Goal: Task Accomplishment & Management: Complete application form

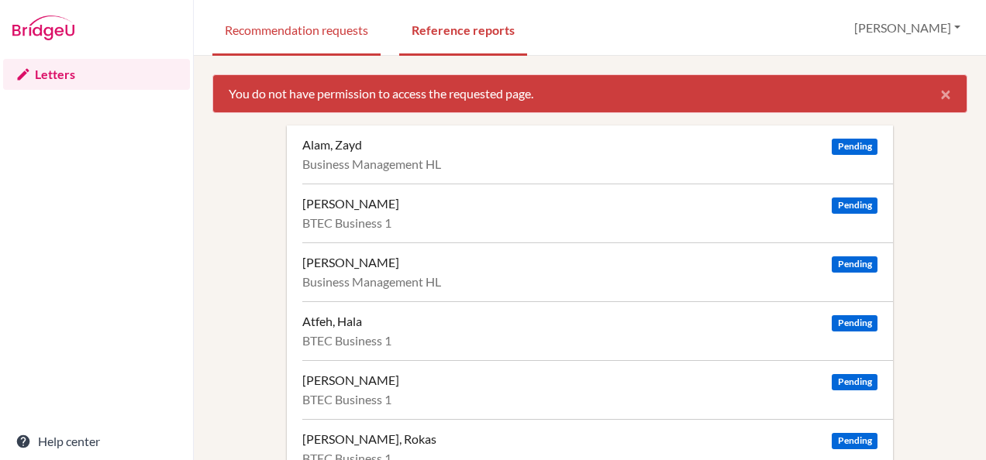
click at [313, 29] on link "Recommendation requests" at bounding box center [296, 28] width 168 height 53
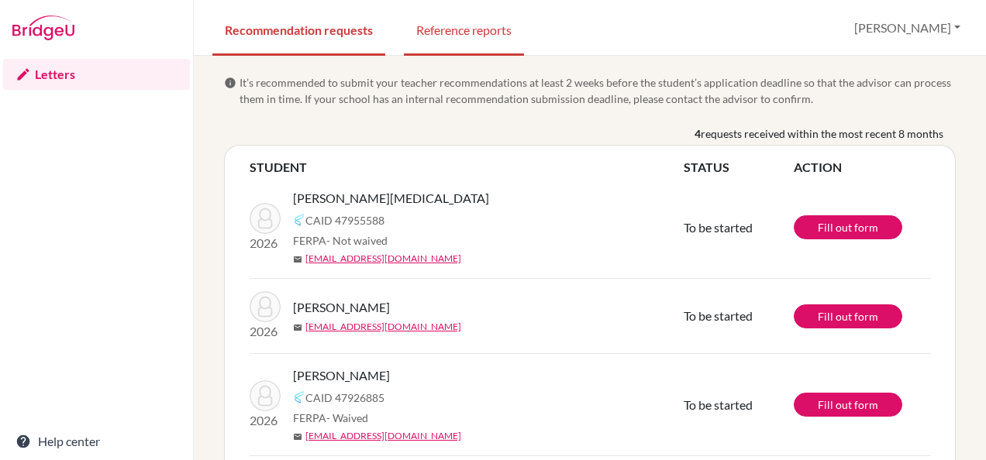
click at [480, 29] on link "Reference reports" at bounding box center [464, 28] width 120 height 53
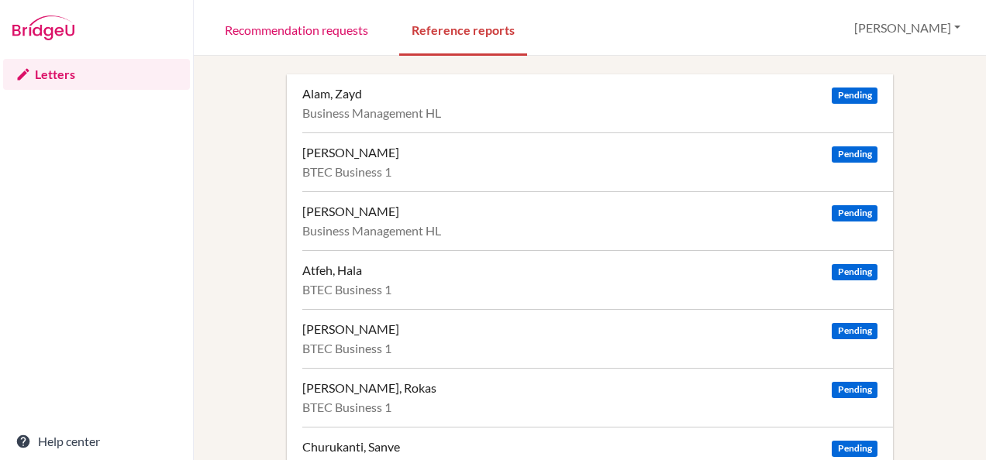
click at [335, 151] on div "Alsaffar, Zahraa" at bounding box center [350, 152] width 97 height 15
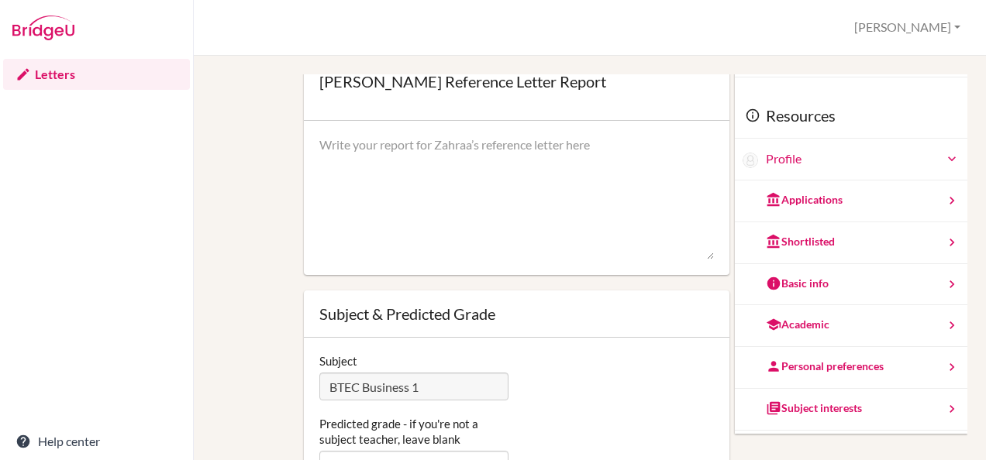
scroll to position [102, 0]
click at [944, 198] on icon at bounding box center [951, 199] width 15 height 15
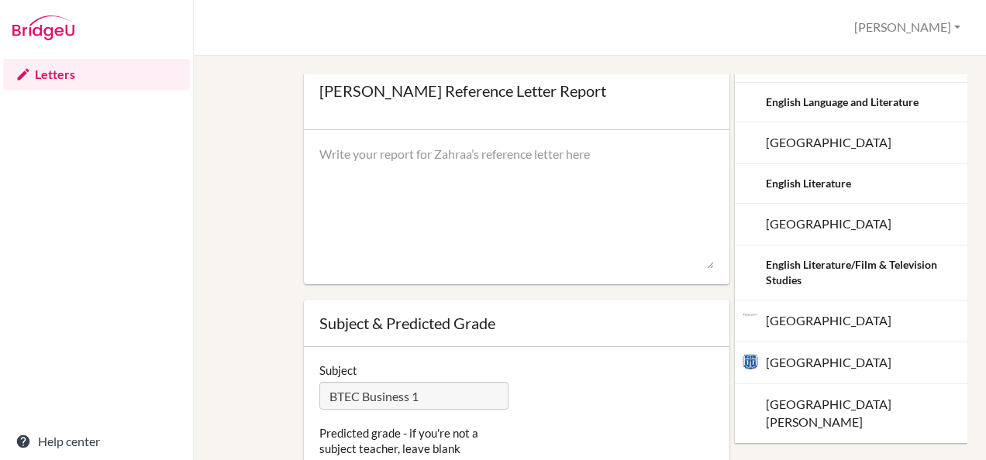
scroll to position [138, 0]
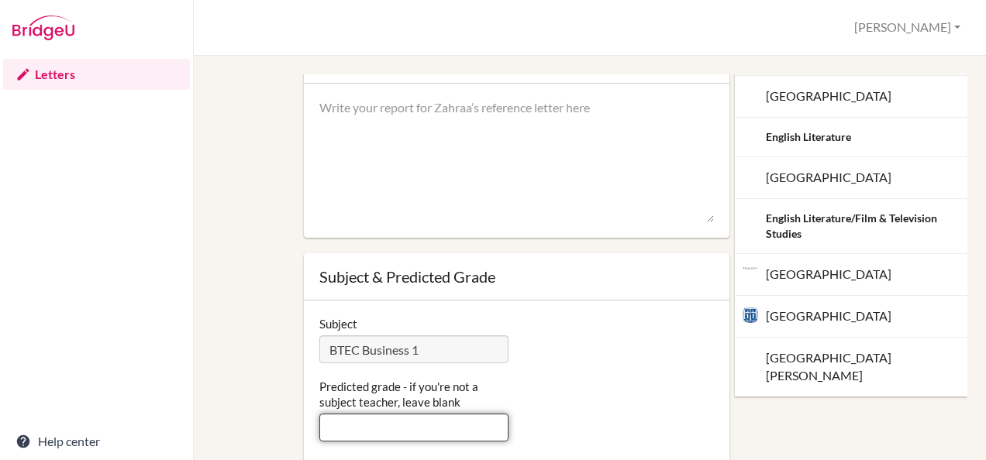
click at [439, 429] on input "Predicted grade - if you're not a subject teacher, leave blank" at bounding box center [413, 428] width 189 height 28
type input "D*D*D*"
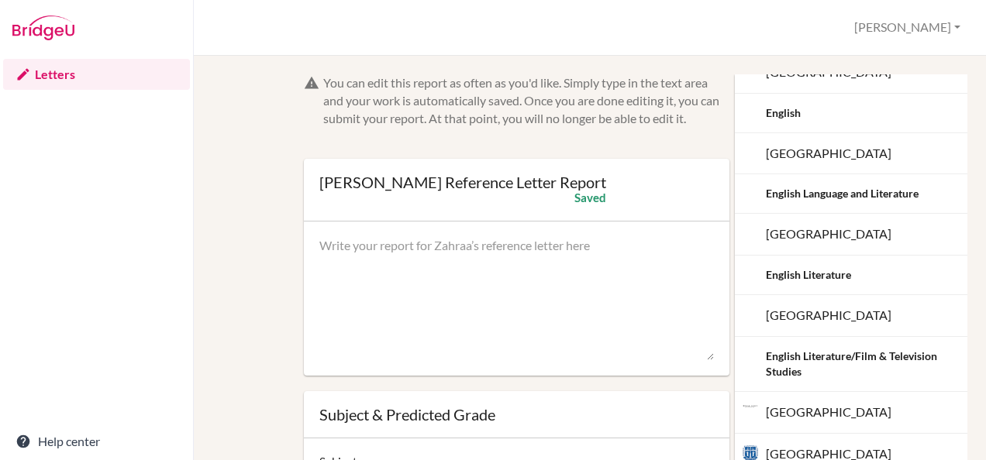
click at [333, 253] on textarea at bounding box center [516, 299] width 394 height 124
paste textarea "Zahraa has developed a strong set of analytical and communication skills throug…"
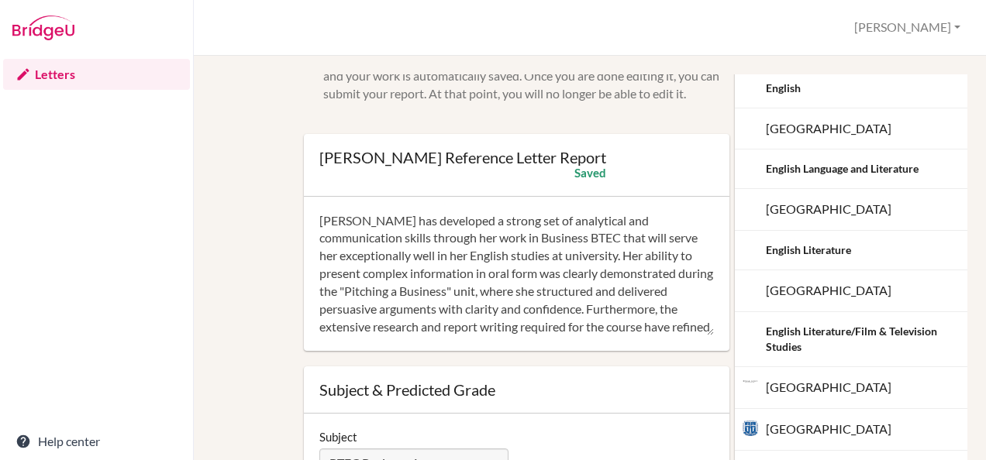
scroll to position [124, 0]
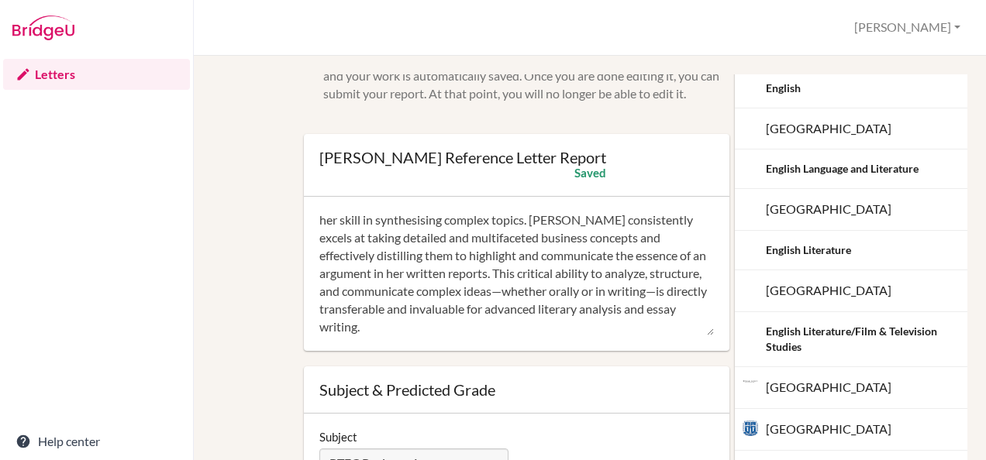
drag, startPoint x: 318, startPoint y: 214, endPoint x: 701, endPoint y: 346, distance: 405.1
click at [701, 346] on div "Zahraa has developed a strong set of analytical and communication skills throug…" at bounding box center [516, 274] width 425 height 155
type textarea "Zahraa has developed a strong set of analytical and communication skills throug…"
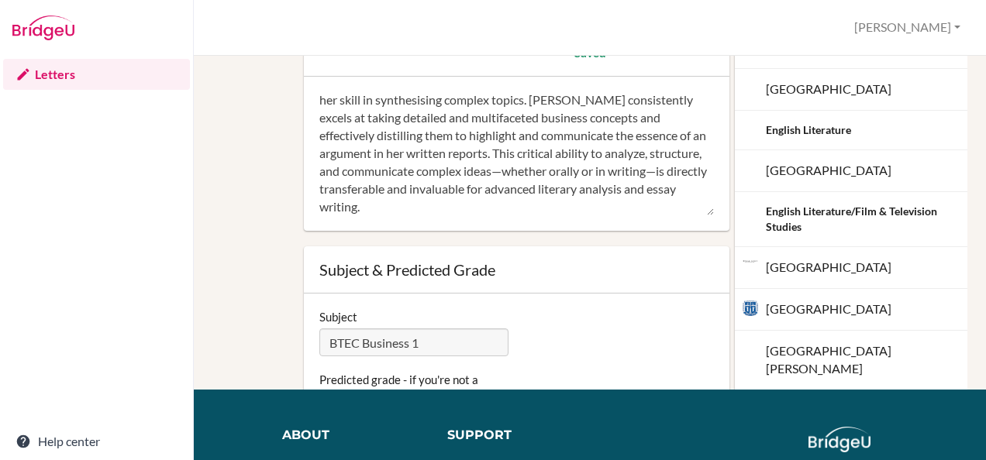
scroll to position [143, 0]
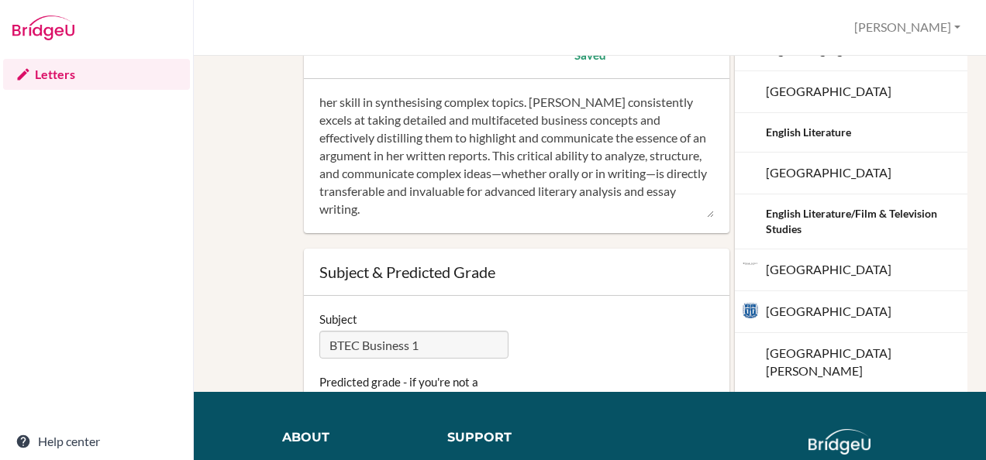
click at [637, 212] on textarea "Zahraa has developed a strong set of analytical and communication skills throug…" at bounding box center [516, 157] width 394 height 124
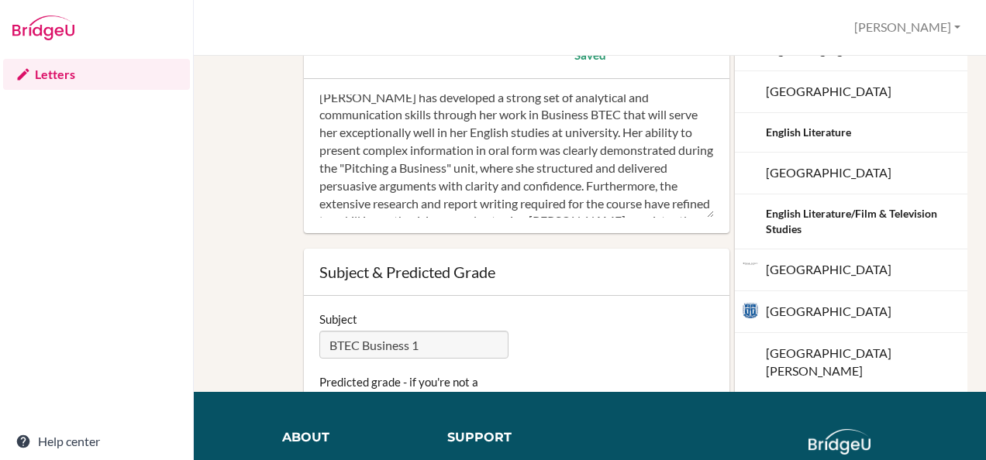
scroll to position [0, 0]
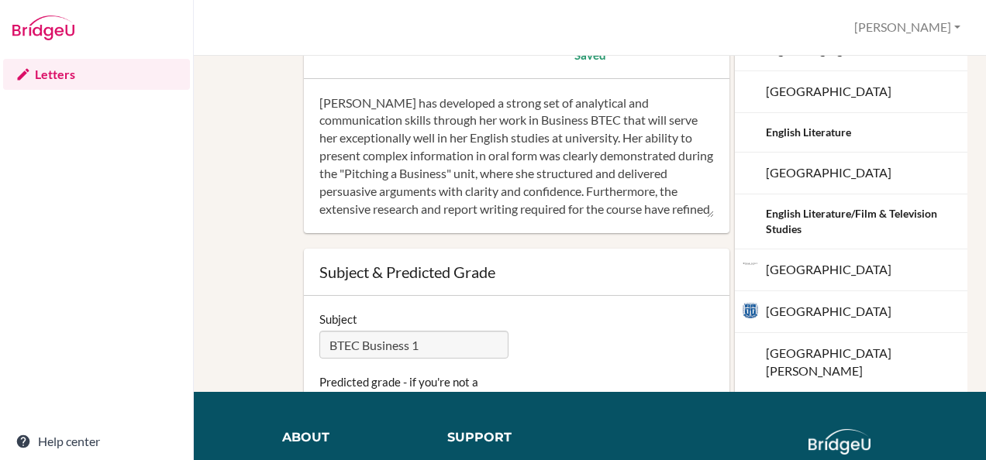
drag, startPoint x: 637, startPoint y: 212, endPoint x: 274, endPoint y: 77, distance: 387.9
click at [274, 77] on div "You can edit this report as often as you'd like. Simply type in the text area a…" at bounding box center [589, 231] width 739 height 599
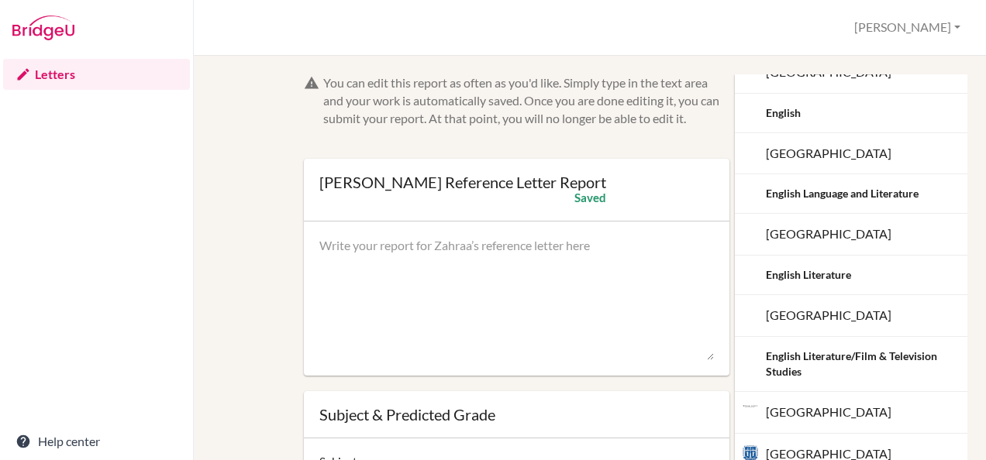
click at [57, 69] on link "Letters" at bounding box center [96, 74] width 187 height 31
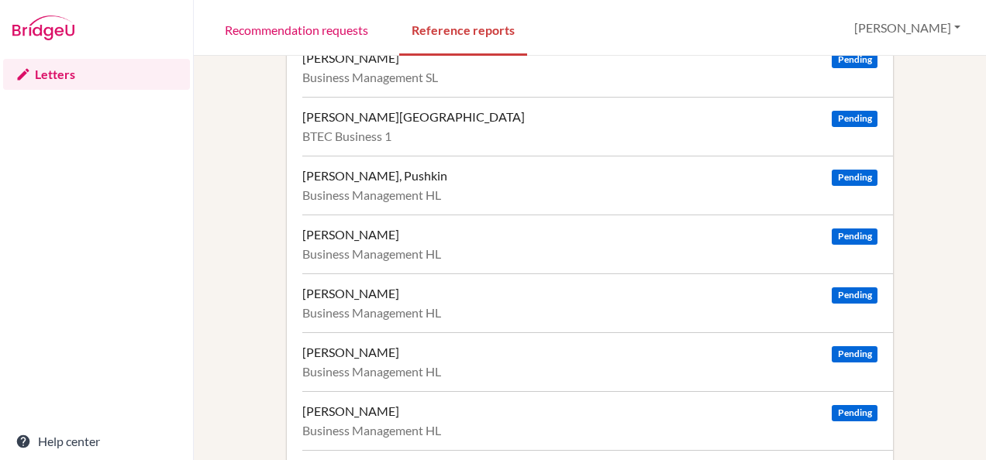
scroll to position [1566, 0]
click at [352, 228] on div "[PERSON_NAME]" at bounding box center [350, 235] width 97 height 15
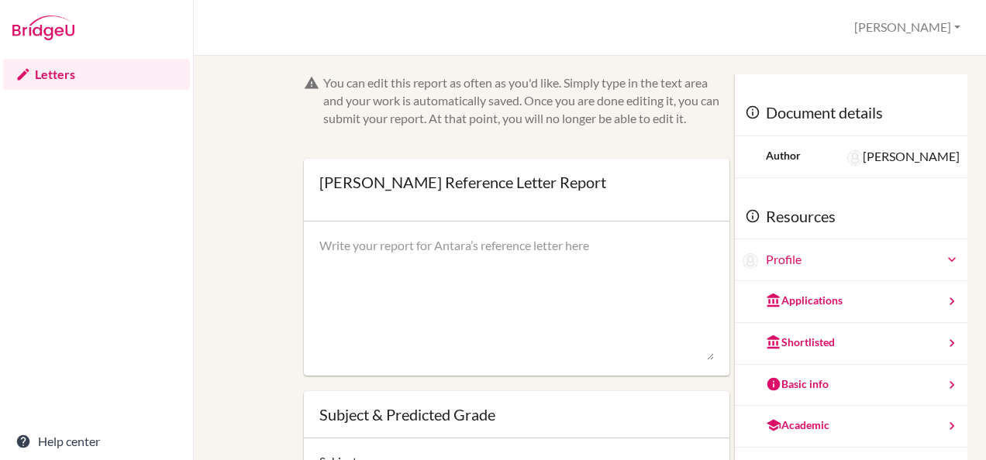
click at [797, 294] on div "Applications" at bounding box center [804, 300] width 77 height 15
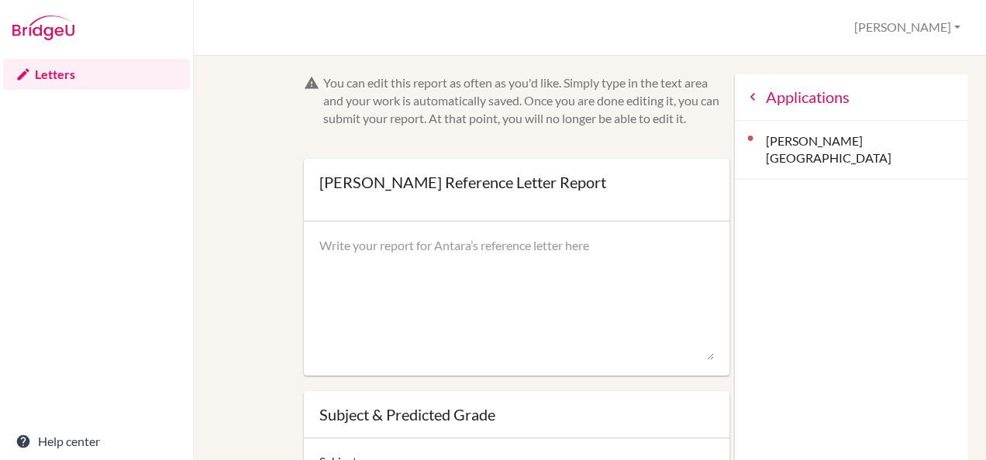
click at [793, 141] on div "[PERSON_NAME][GEOGRAPHIC_DATA]" at bounding box center [851, 151] width 232 height 60
click at [761, 138] on div "Dickinson College" at bounding box center [851, 151] width 232 height 60
click at [42, 72] on link "Letters" at bounding box center [96, 74] width 187 height 31
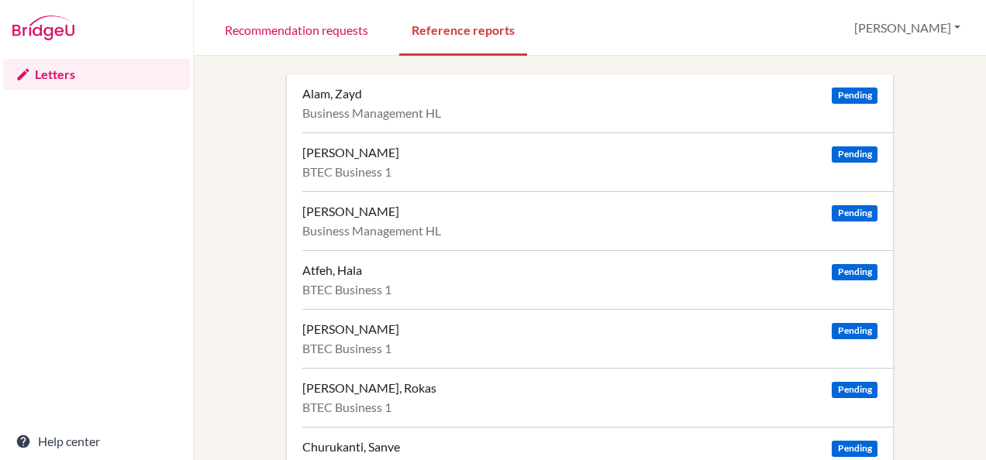
click at [361, 151] on div "[PERSON_NAME]" at bounding box center [350, 152] width 97 height 15
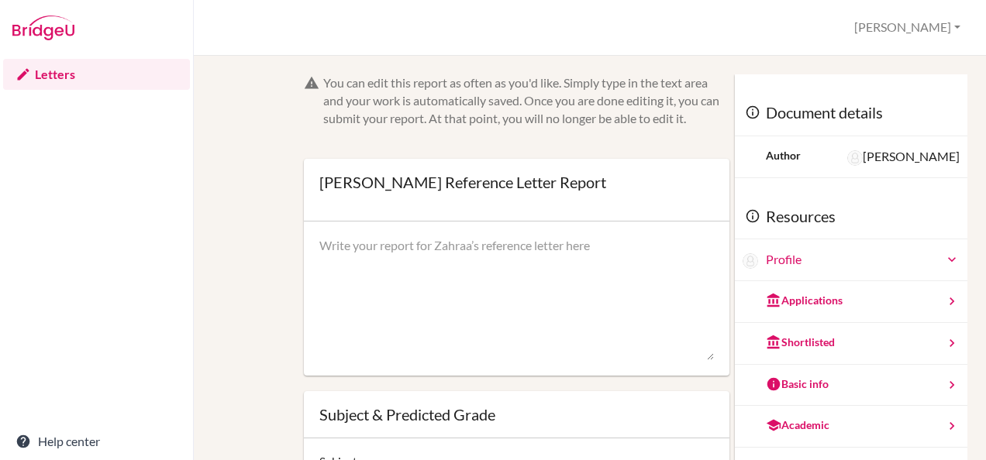
click at [463, 240] on textarea at bounding box center [516, 299] width 394 height 124
paste textarea "Zahraa has developed a strong set of analytical and communication skills throug…"
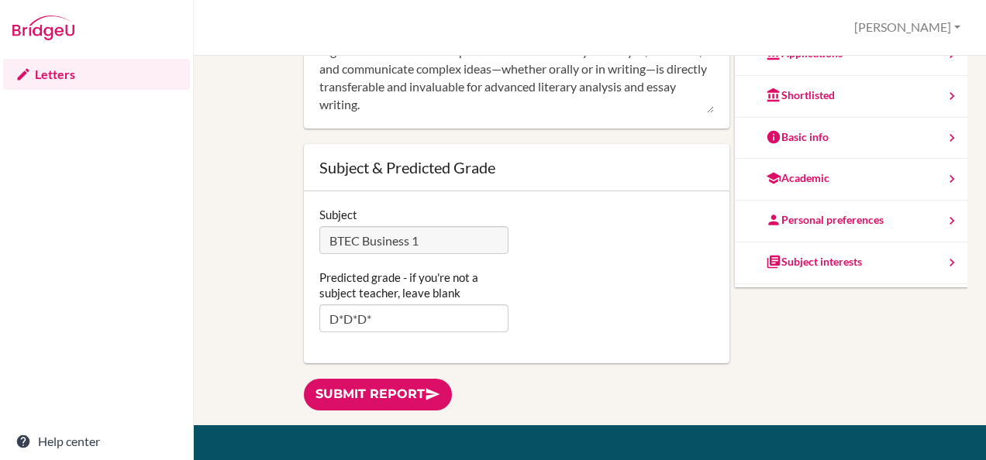
scroll to position [113, 0]
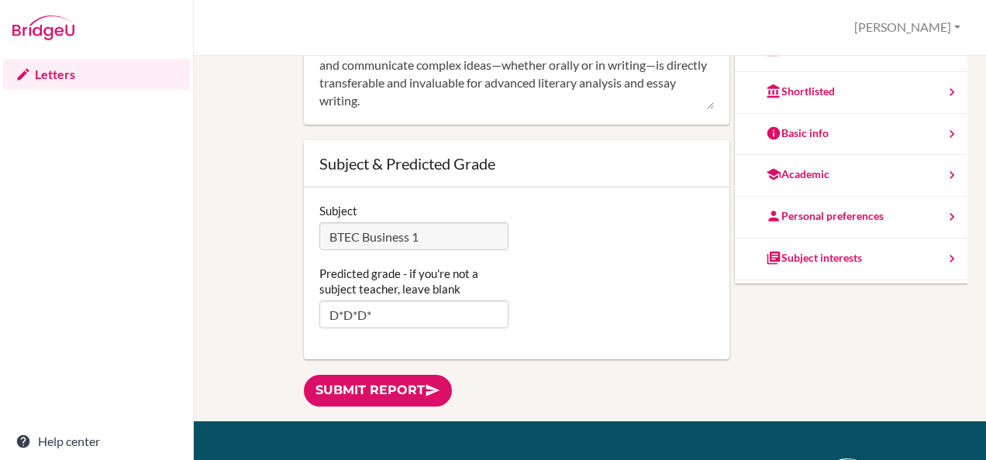
type textarea "Zahraa has developed a strong set of analytical and communication skills throug…"
click at [422, 391] on link "Submit report" at bounding box center [378, 391] width 148 height 32
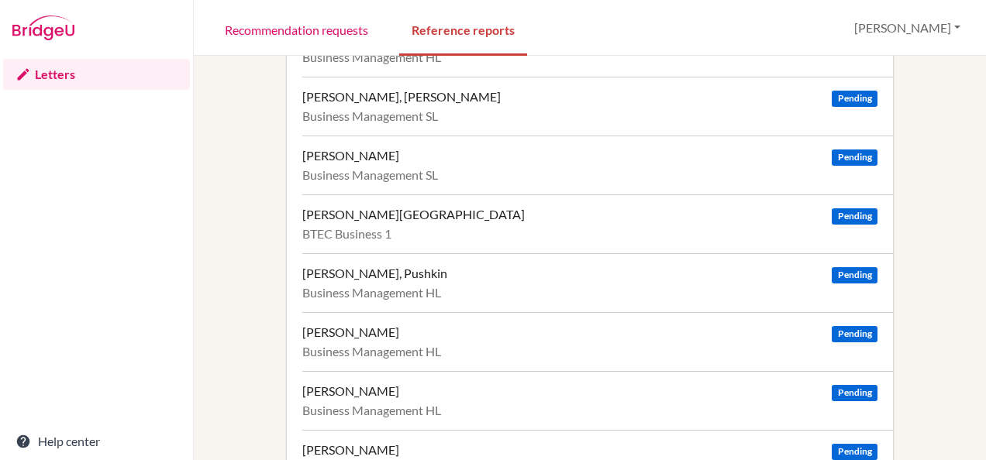
scroll to position [1470, 0]
click at [356, 327] on div "[PERSON_NAME]" at bounding box center [350, 331] width 97 height 15
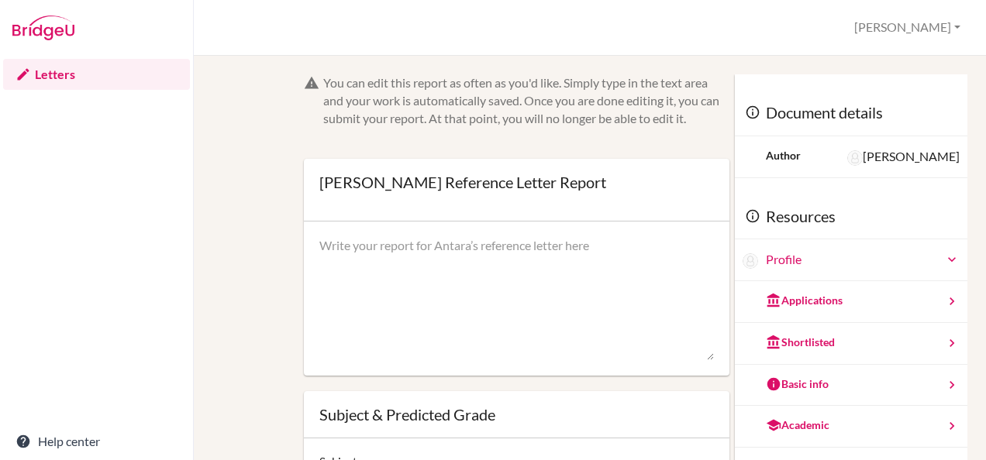
click at [944, 297] on icon at bounding box center [951, 301] width 15 height 15
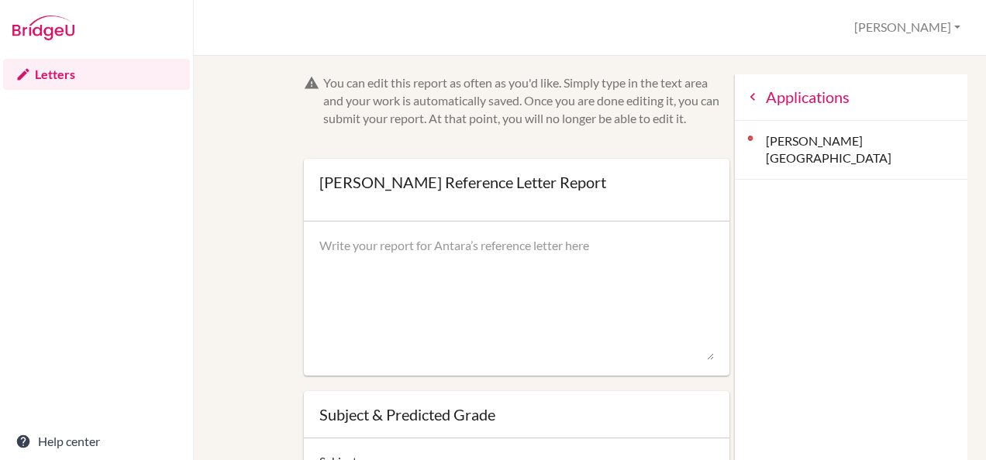
click at [799, 141] on div "Dickinson College" at bounding box center [851, 151] width 232 height 60
click at [601, 287] on textarea at bounding box center [516, 299] width 394 height 124
click at [745, 97] on icon at bounding box center [752, 96] width 15 height 15
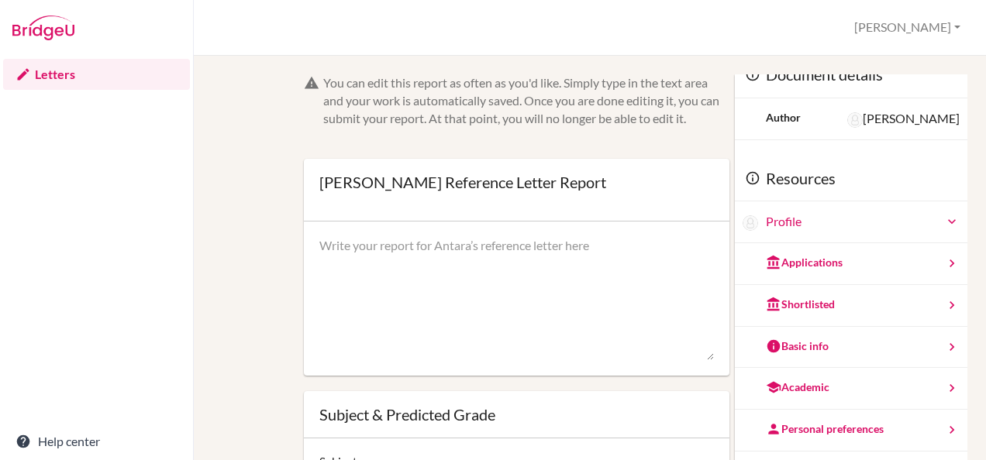
scroll to position [77, 0]
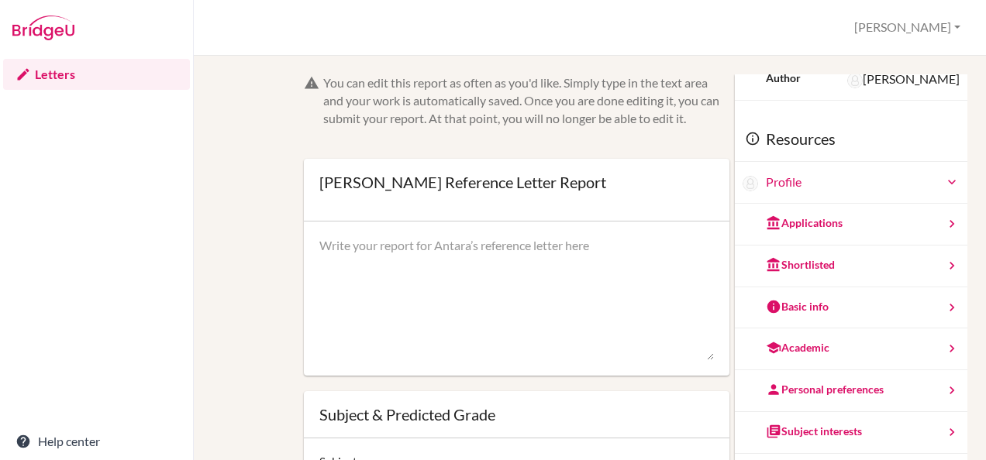
click at [798, 387] on div "Personal preferences" at bounding box center [825, 389] width 118 height 15
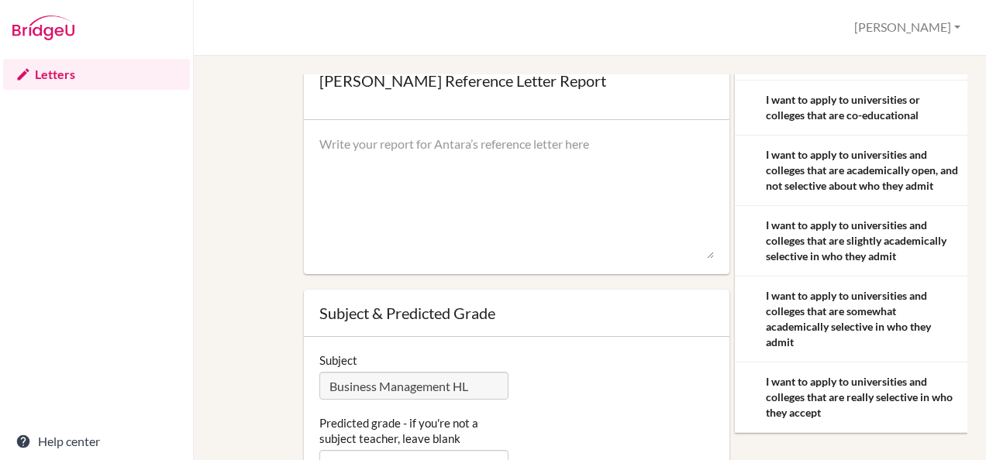
scroll to position [102, 0]
click at [647, 250] on textarea at bounding box center [516, 197] width 394 height 124
click at [283, 276] on div "You can edit this report as often as you'd like. Simply type in the text area a…" at bounding box center [589, 271] width 739 height 599
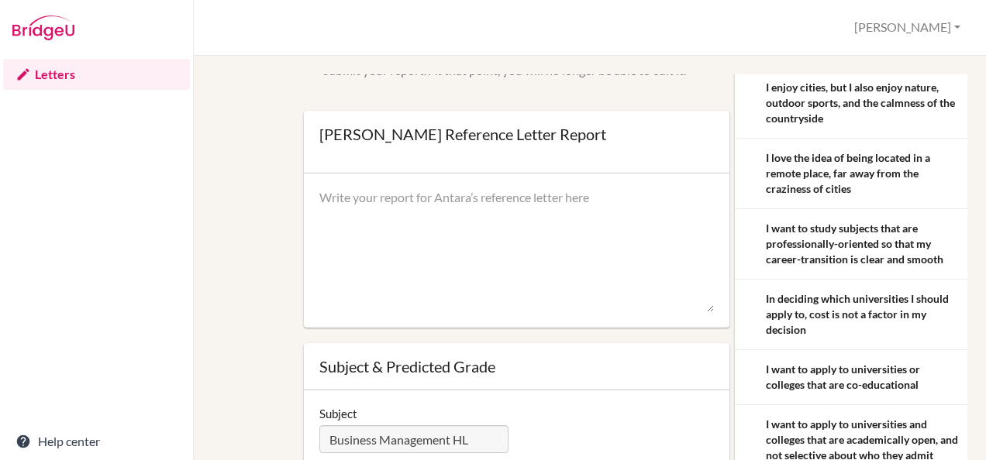
scroll to position [235, 0]
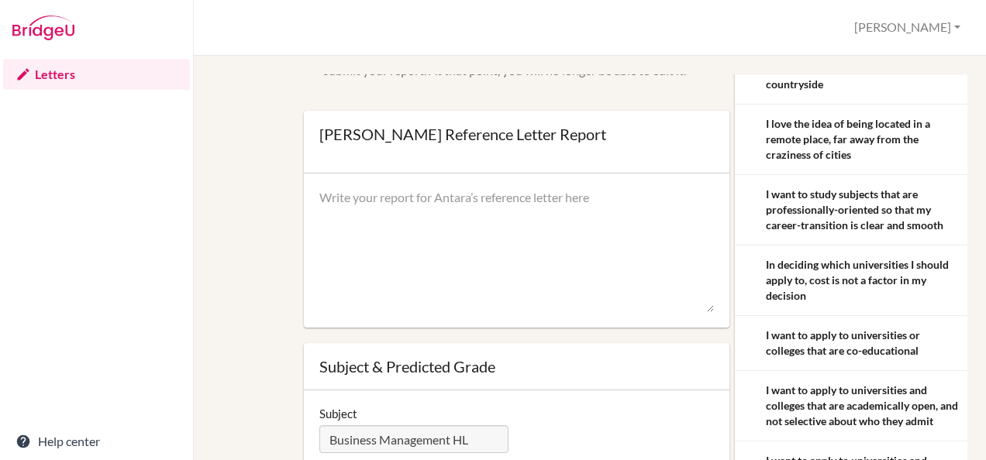
click at [474, 248] on textarea at bounding box center [516, 251] width 394 height 124
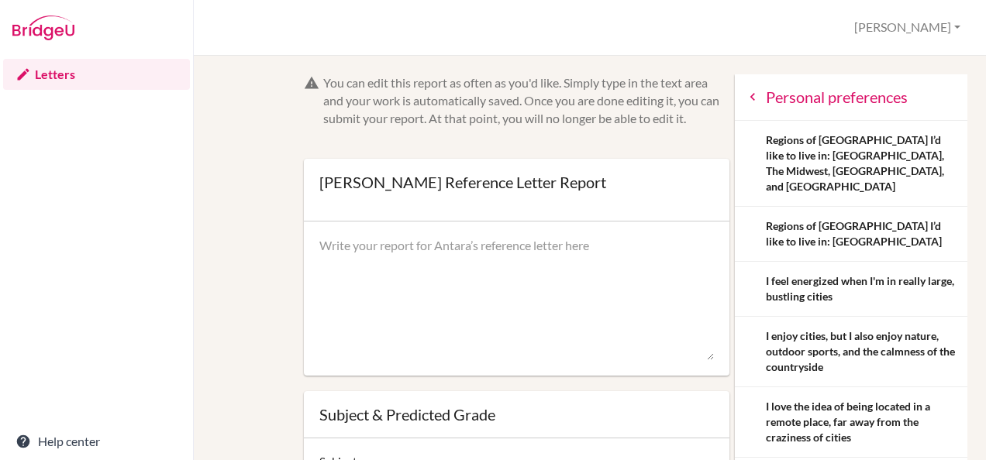
click at [745, 98] on icon at bounding box center [752, 96] width 15 height 15
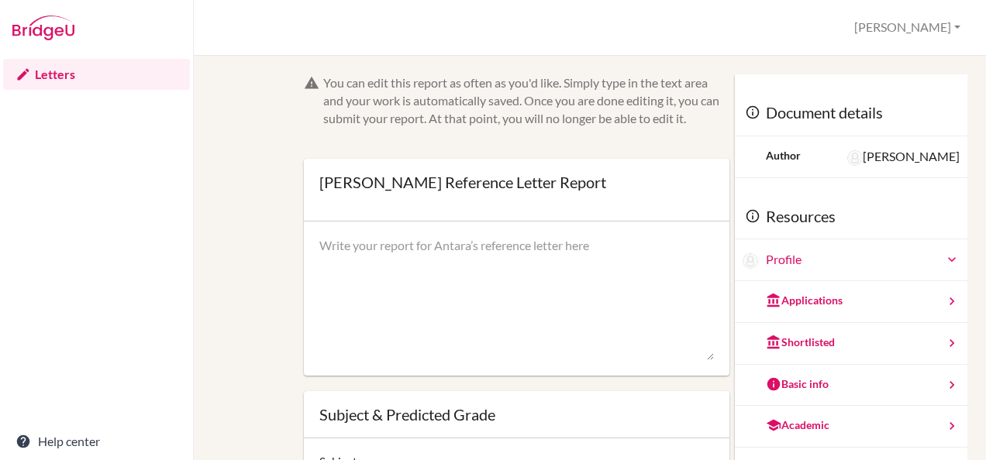
click at [944, 426] on icon at bounding box center [951, 425] width 15 height 15
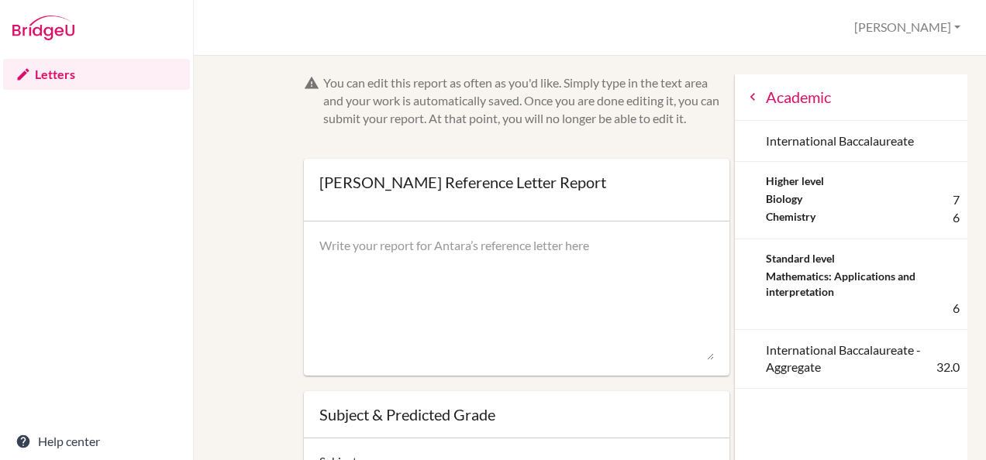
click at [745, 97] on icon at bounding box center [752, 96] width 15 height 15
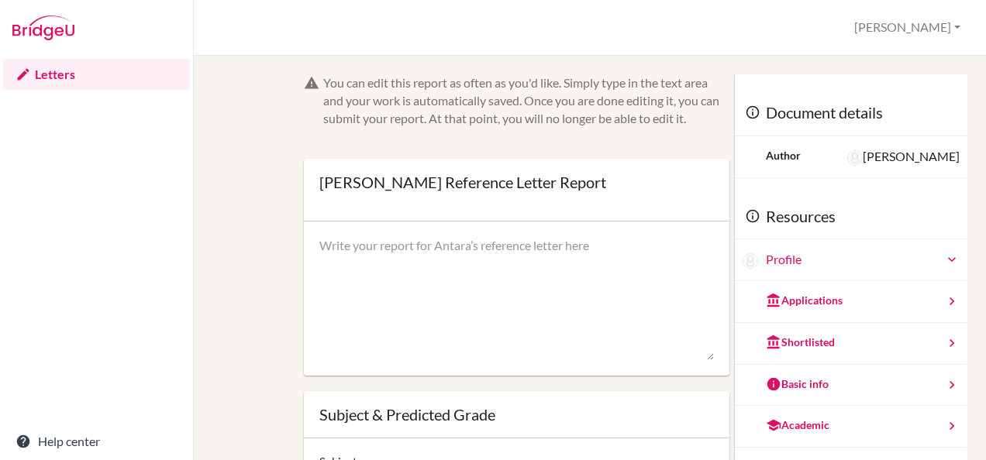
click at [528, 121] on div "You can edit this report as often as you'd like. Simply type in the text area a…" at bounding box center [526, 100] width 406 height 53
click at [239, 295] on div "You can edit this report as often as you'd like. Simply type in the text area a…" at bounding box center [589, 373] width 739 height 599
click at [48, 67] on link "Letters" at bounding box center [96, 74] width 187 height 31
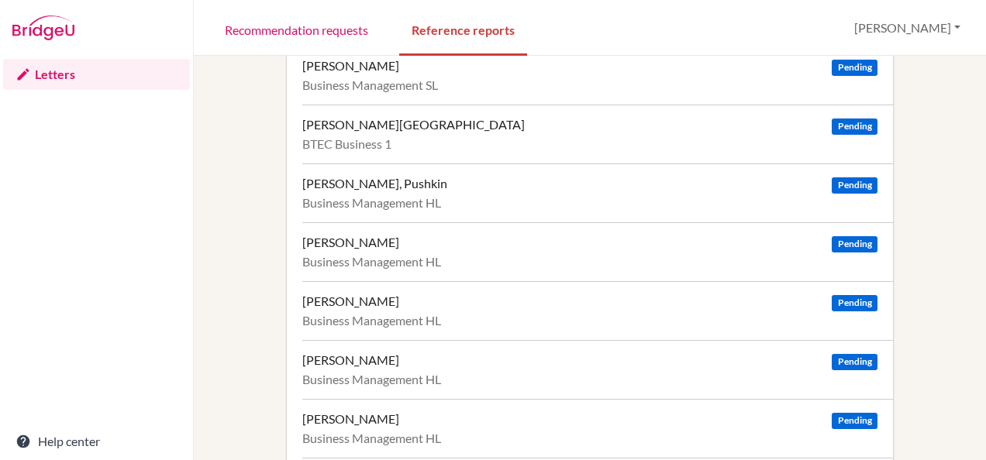
scroll to position [1607, 0]
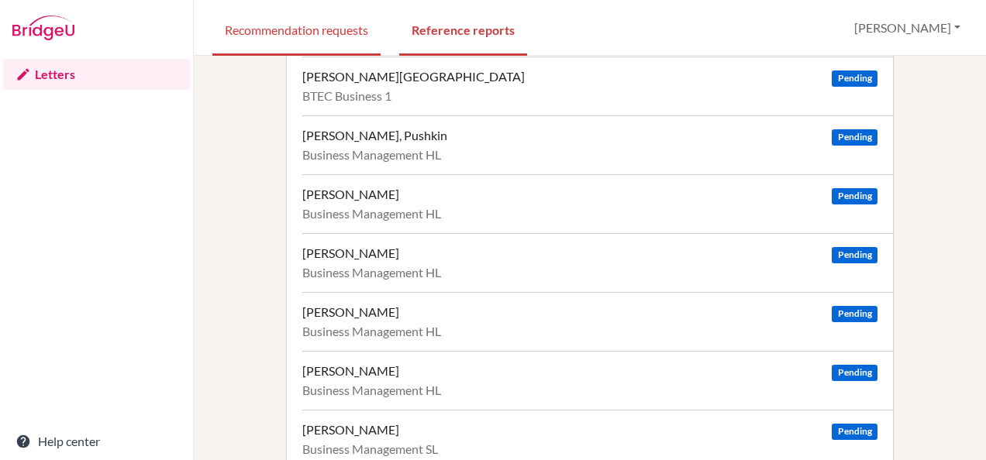
click at [327, 28] on link "Recommendation requests" at bounding box center [296, 28] width 168 height 53
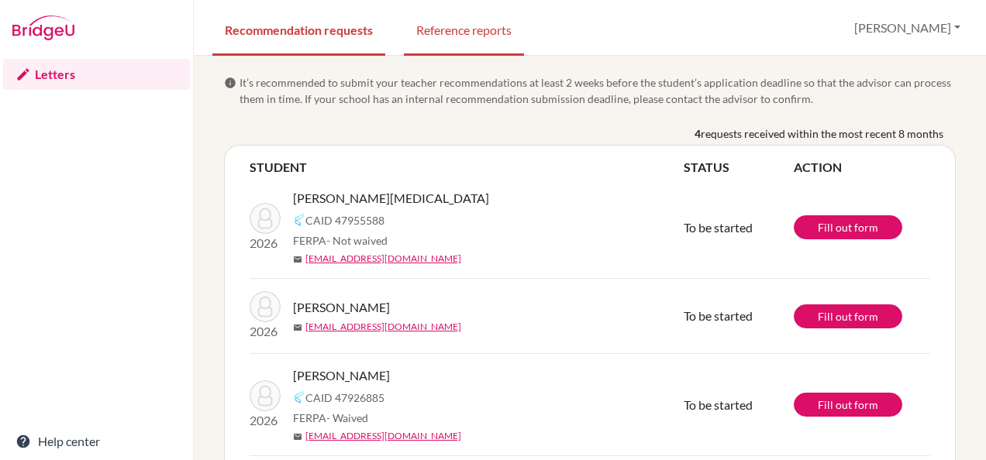
click at [462, 32] on link "Reference reports" at bounding box center [464, 28] width 120 height 53
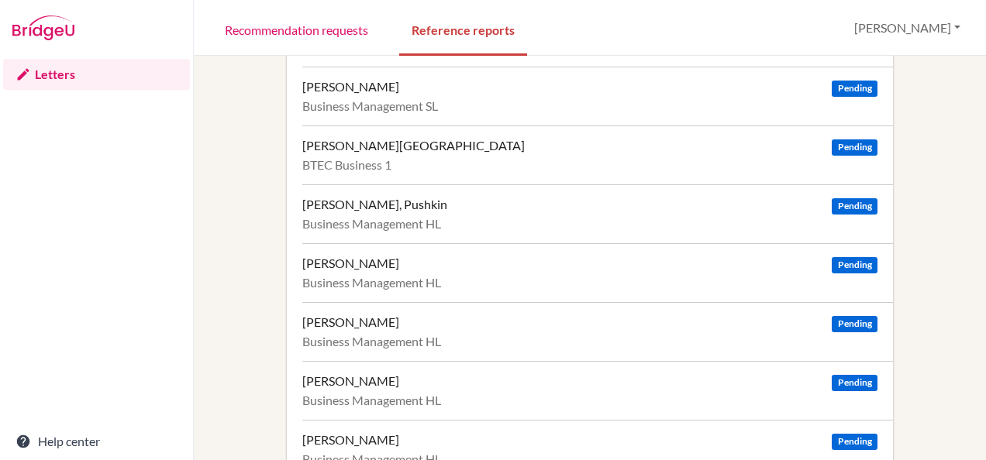
scroll to position [1537, 0]
click at [346, 256] on div "Shah, Antara" at bounding box center [350, 263] width 97 height 15
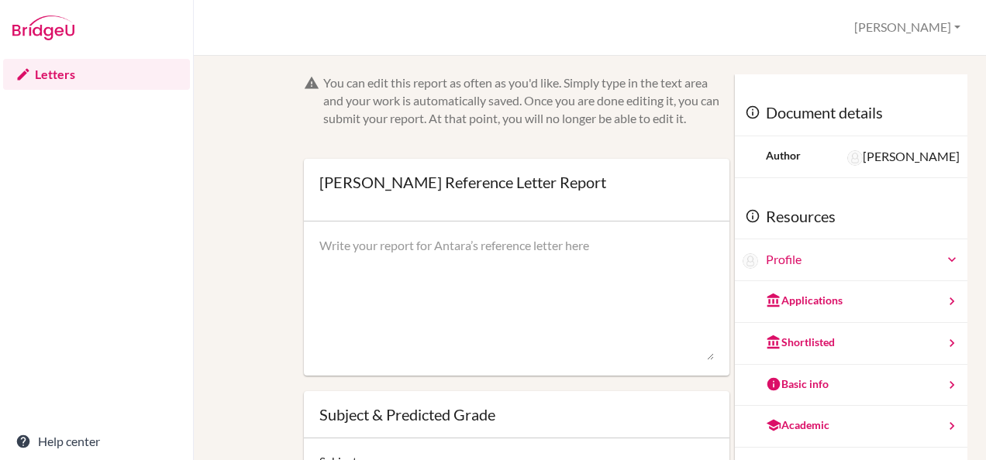
click at [777, 305] on div "Applications" at bounding box center [804, 300] width 77 height 15
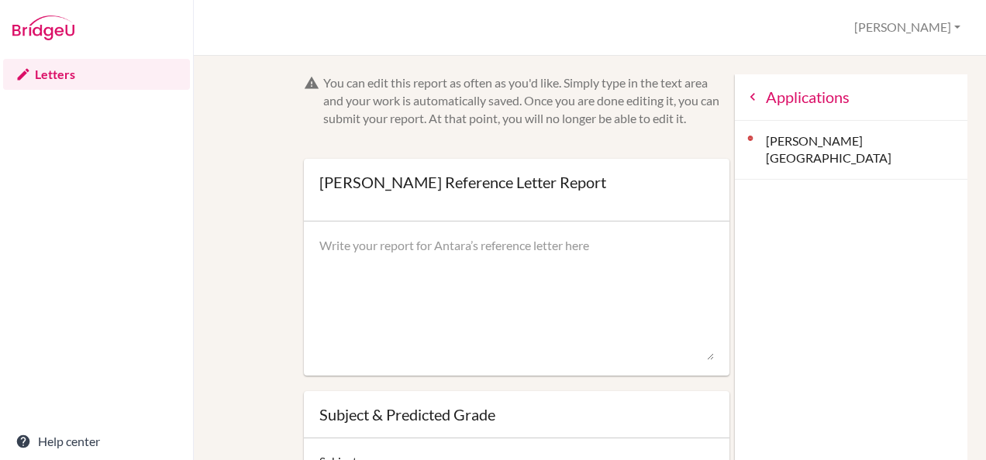
click at [61, 74] on link "Letters" at bounding box center [96, 74] width 187 height 31
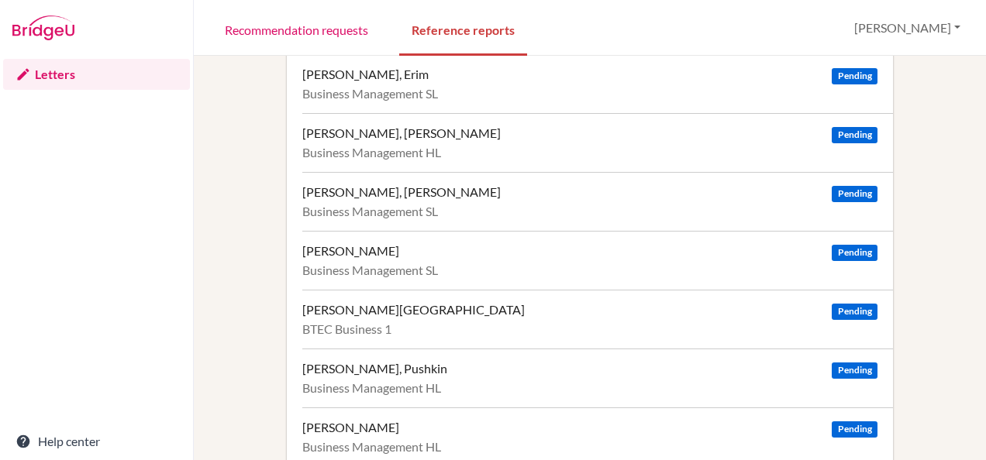
scroll to position [1375, 0]
click at [352, 305] on div "[PERSON_NAME][GEOGRAPHIC_DATA]" at bounding box center [413, 308] width 222 height 15
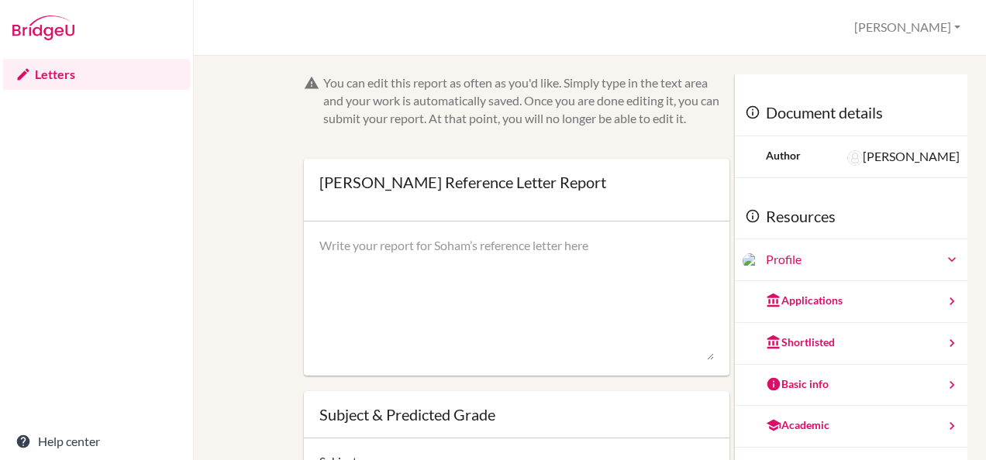
click at [766, 298] on div "Applications" at bounding box center [804, 300] width 77 height 15
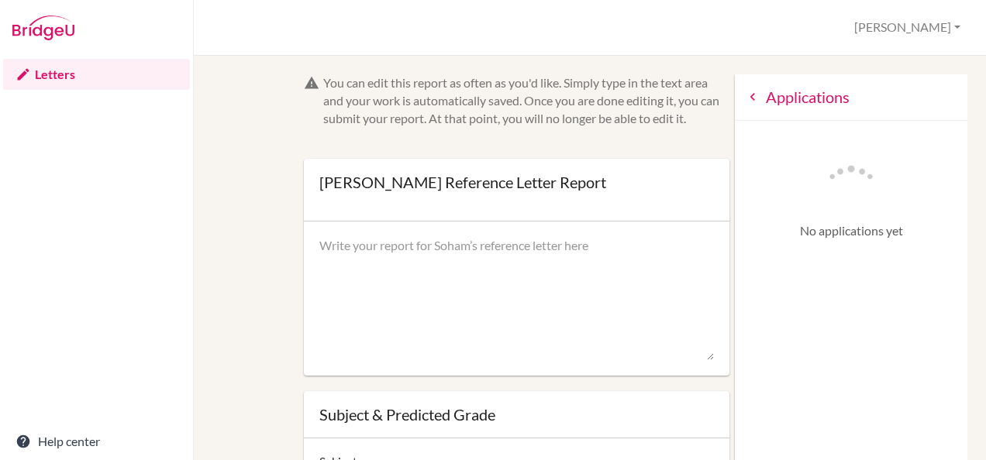
click at [817, 232] on p "No applications yet" at bounding box center [850, 231] width 201 height 18
click at [46, 76] on link "Letters" at bounding box center [96, 74] width 187 height 31
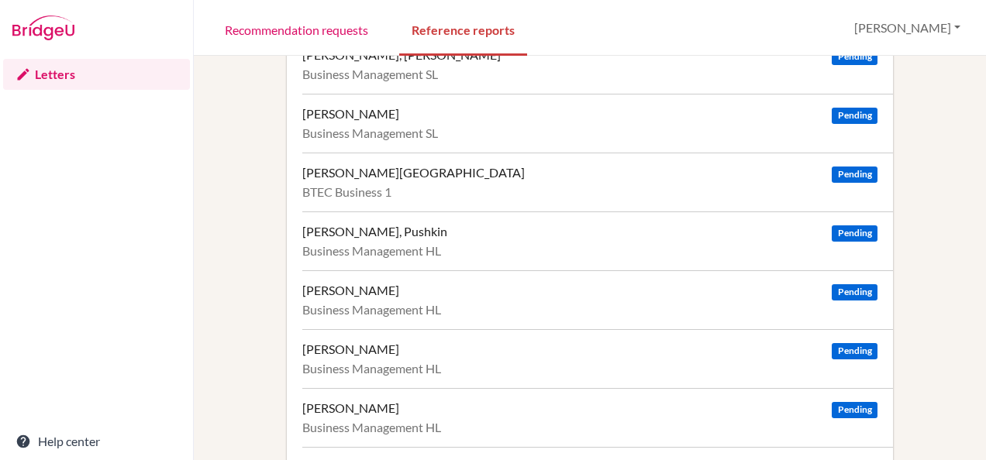
scroll to position [1513, 0]
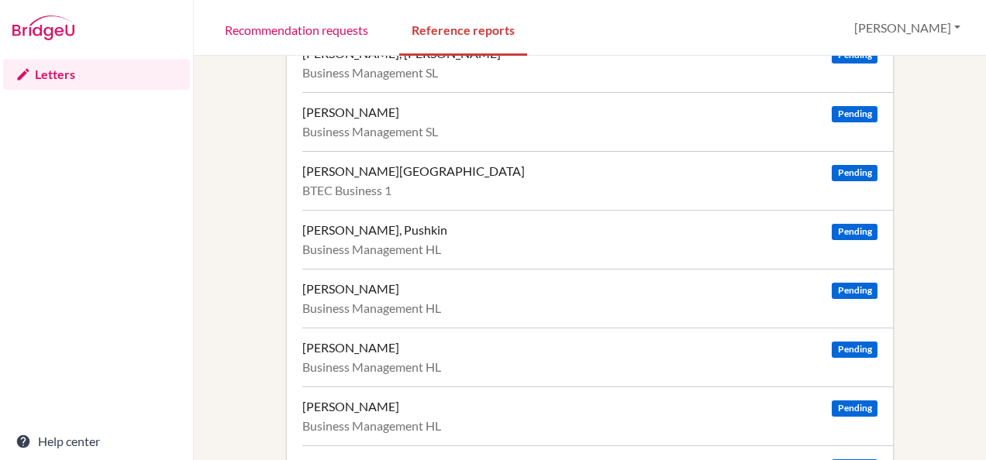
click at [336, 273] on div "[PERSON_NAME] Pending Business Management HL" at bounding box center [597, 298] width 590 height 59
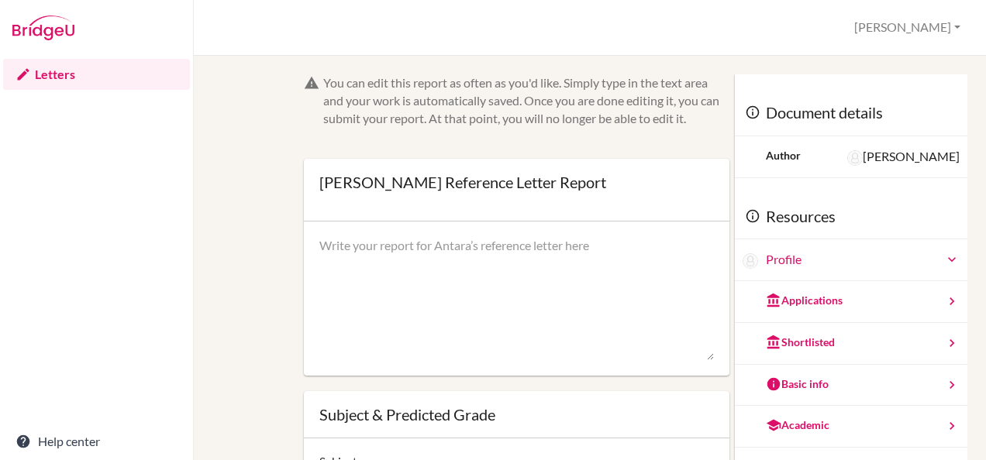
click at [349, 243] on textarea at bounding box center [516, 299] width 394 height 124
paste textarea "Antara’s performance in DP Business Management showcases an advanced aptitude f…"
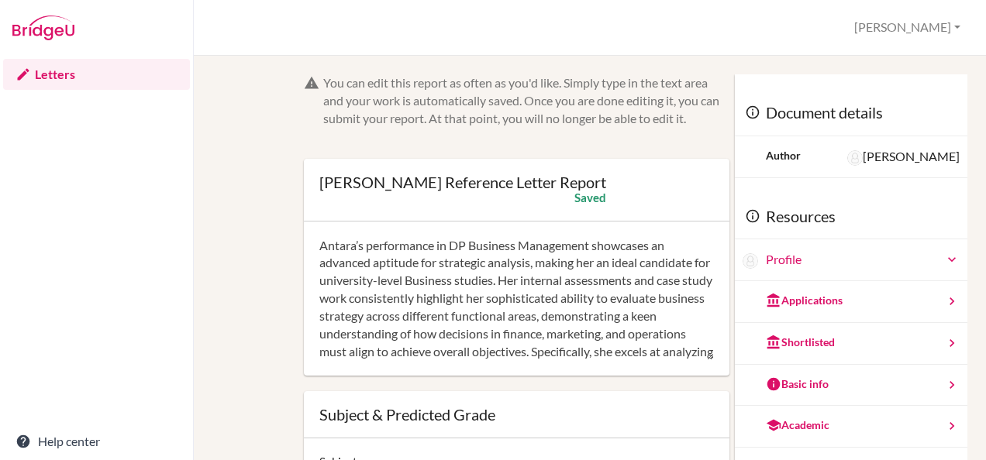
click at [383, 298] on textarea "Antara’s performance in DP Business Management showcases an advanced aptitude f…" at bounding box center [516, 299] width 394 height 124
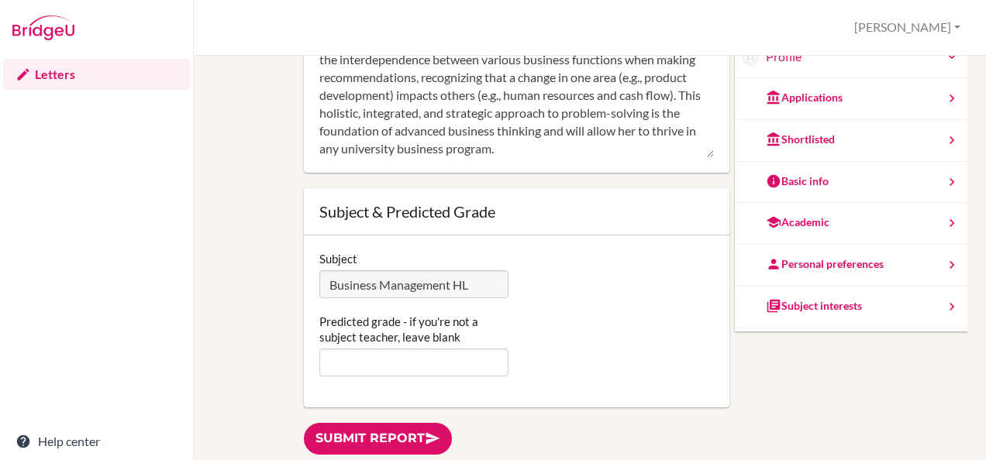
scroll to position [66, 0]
type textarea "Antara’s performance in DP Business Management showcases an advanced aptitude f…"
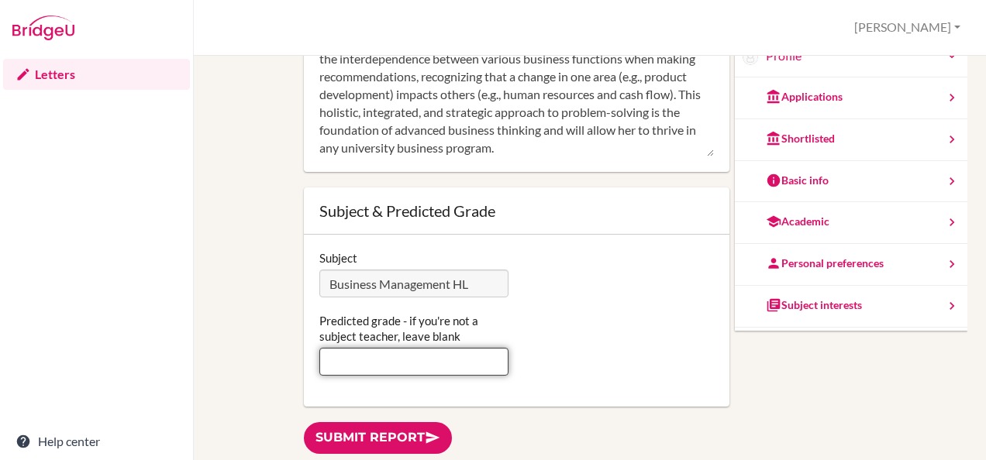
click at [389, 359] on input "Predicted grade - if you're not a subject teacher, leave blank" at bounding box center [413, 362] width 189 height 28
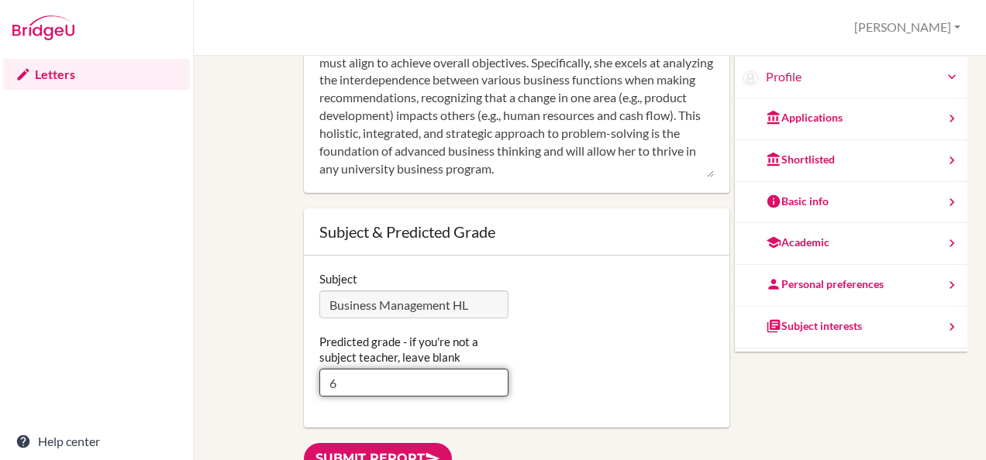
scroll to position [110, 0]
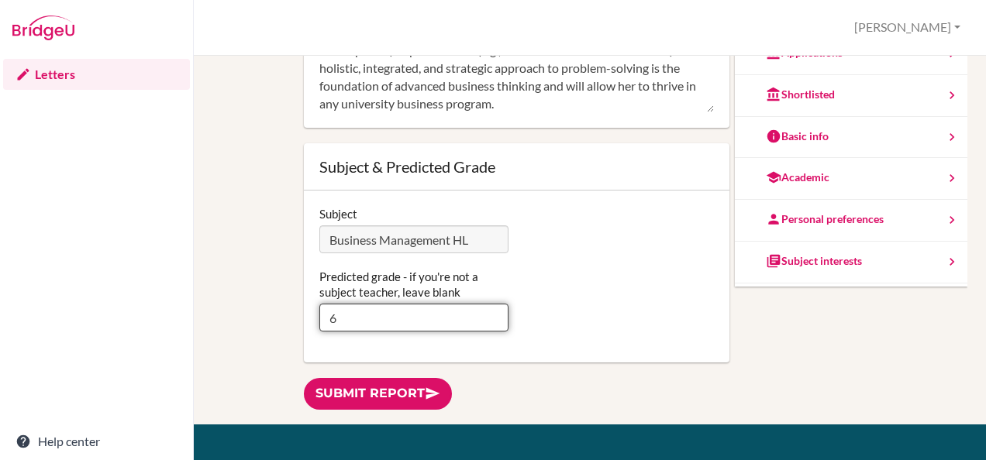
type input "6"
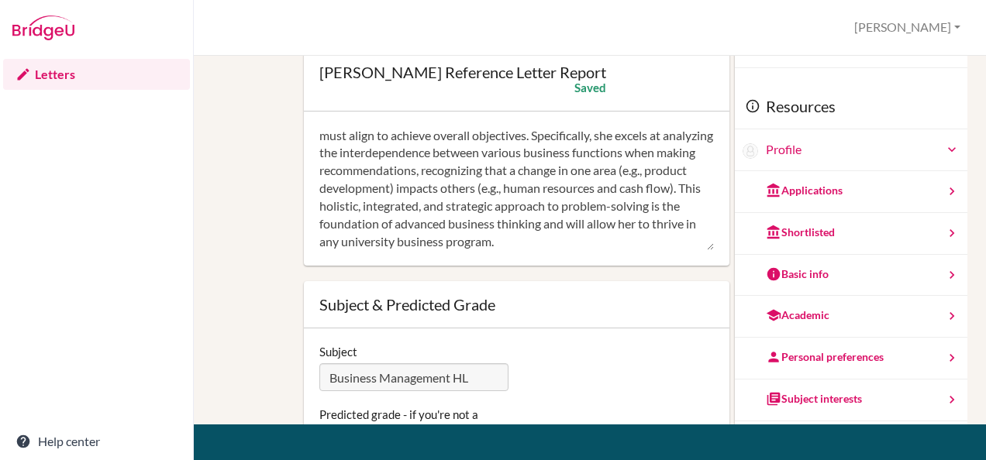
scroll to position [0, 0]
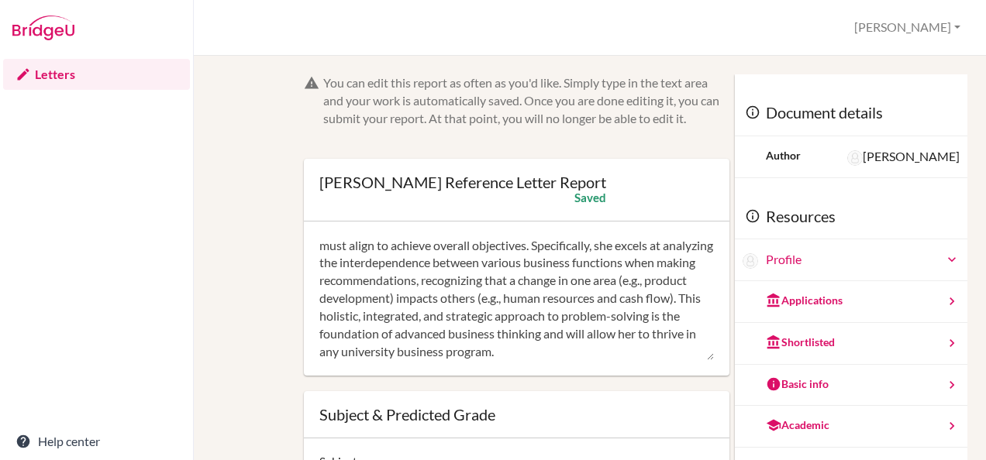
click at [54, 62] on link "Letters" at bounding box center [96, 74] width 187 height 31
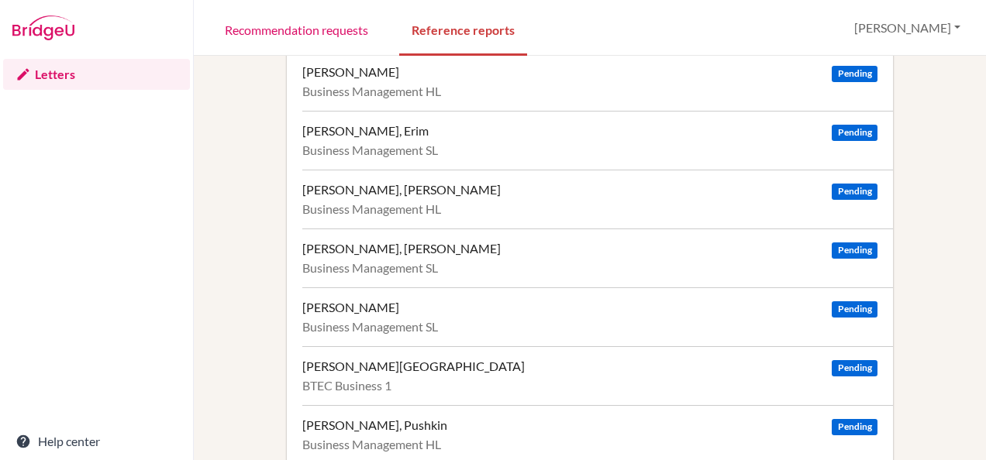
scroll to position [1326, 0]
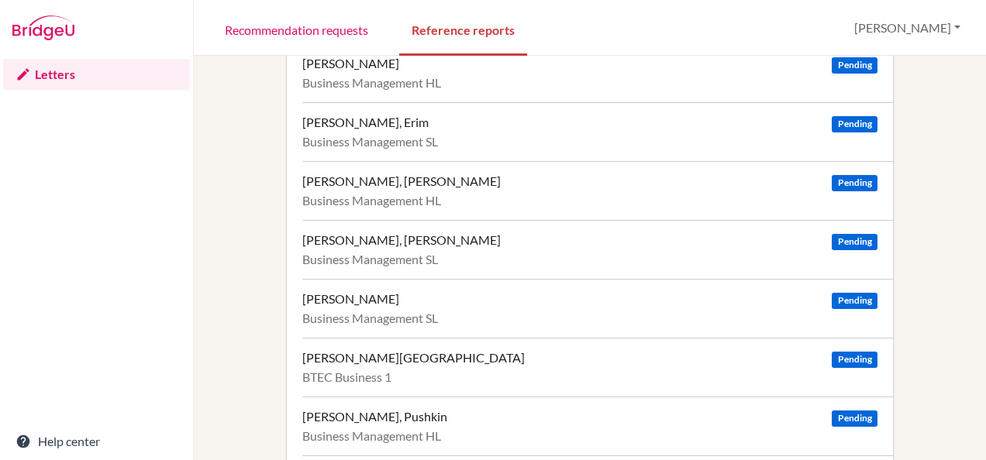
click at [355, 350] on div "[PERSON_NAME][GEOGRAPHIC_DATA]" at bounding box center [413, 357] width 222 height 15
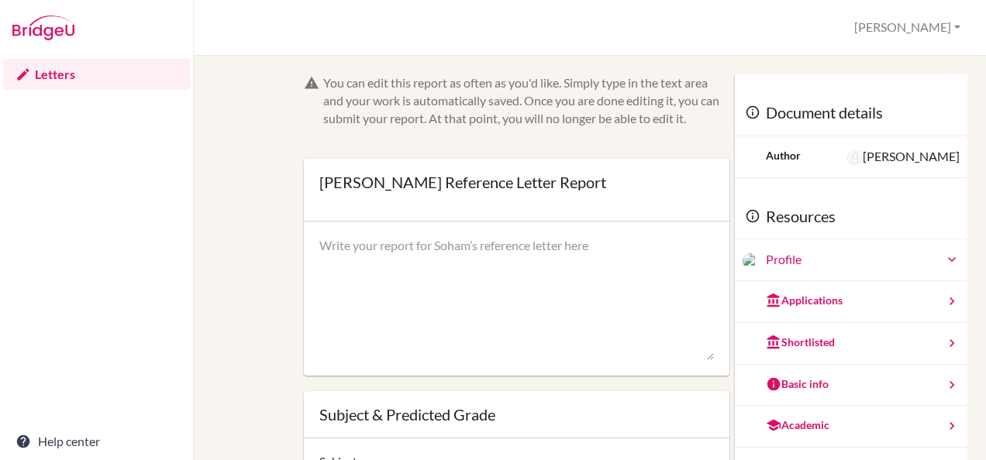
click at [342, 243] on textarea at bounding box center [516, 299] width 394 height 124
paste textarea "[PERSON_NAME] is an exceptionally driven and proactive student whose aptitude f…"
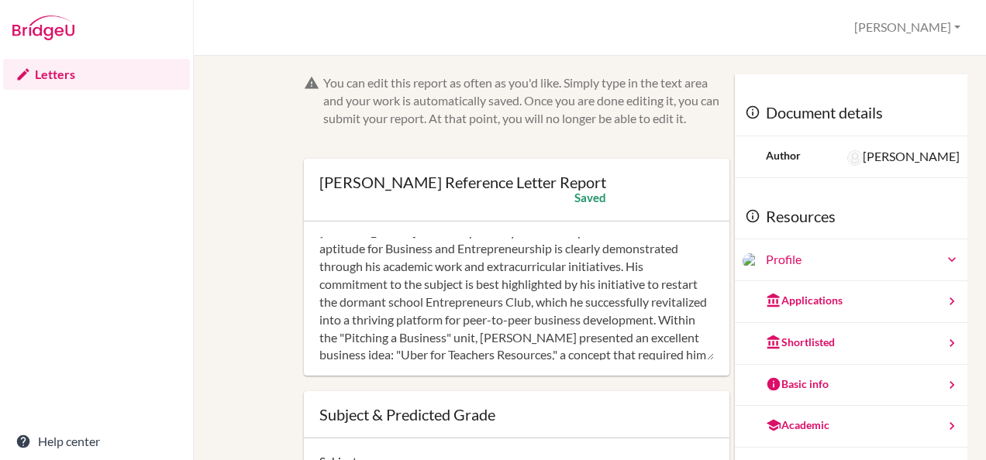
scroll to position [27, 0]
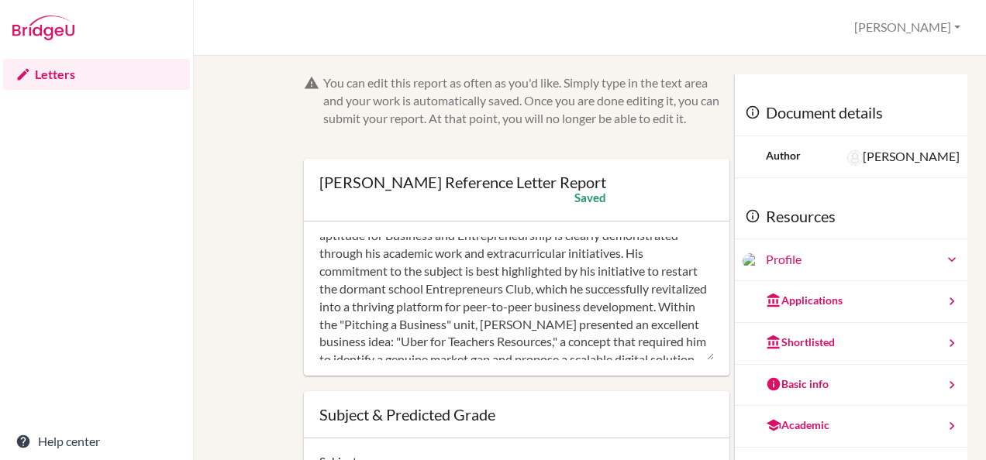
click at [575, 288] on textarea "[PERSON_NAME] is an exceptionally driven and proactive student whose aptitude f…" at bounding box center [516, 299] width 394 height 124
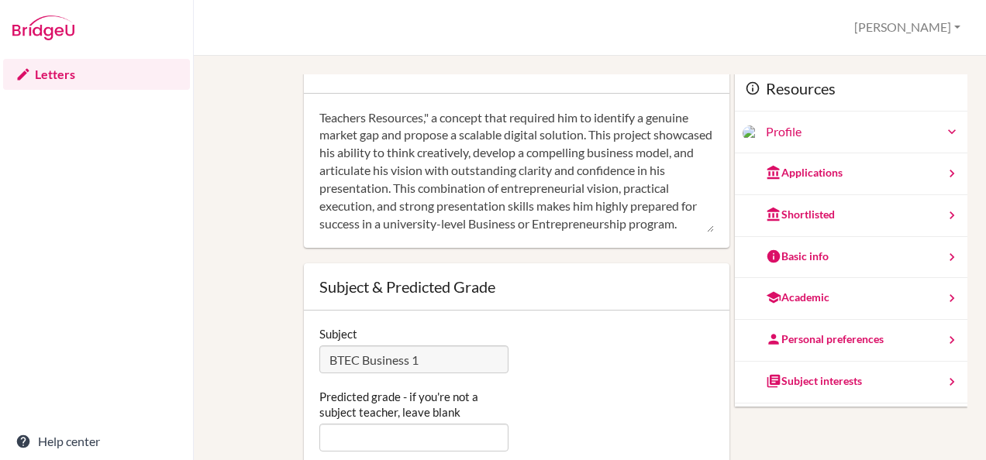
scroll to position [138, 0]
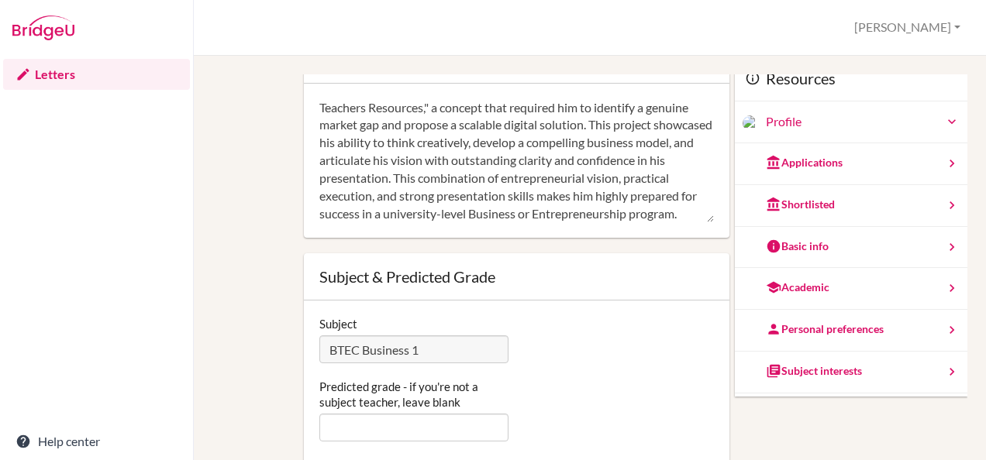
type textarea "[PERSON_NAME] is an exceptionally driven and proactive student whose aptitude f…"
click at [396, 425] on input "Predicted grade - if you're not a subject teacher, leave blank" at bounding box center [413, 428] width 189 height 28
type input "D*DD"
click at [573, 349] on div "Subject BTEC Business 1" at bounding box center [516, 339] width 410 height 47
click at [284, 301] on div "You can edit this report as often as you'd like. Simply type in the text area a…" at bounding box center [589, 235] width 739 height 599
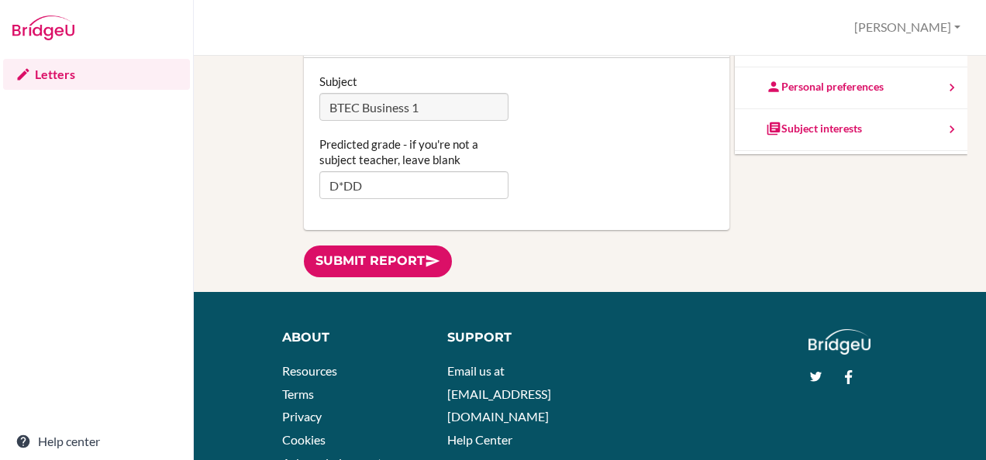
scroll to position [245, 0]
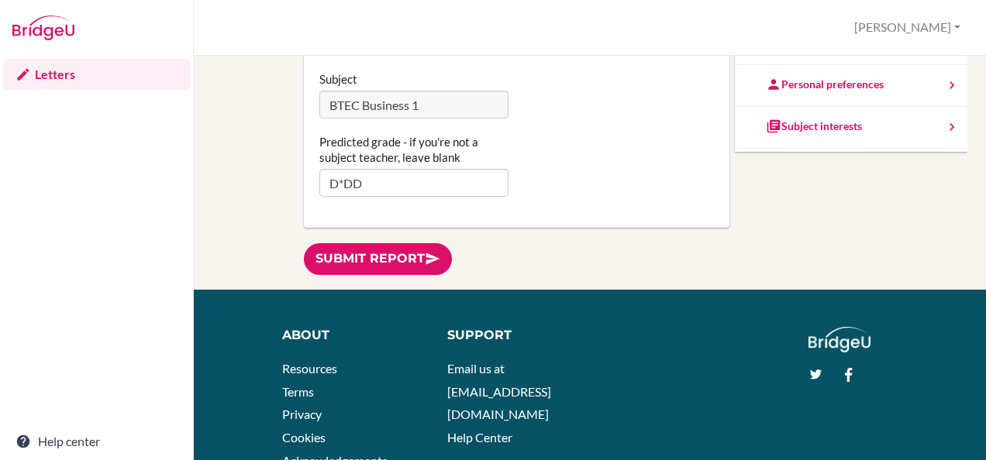
click at [57, 73] on link "Letters" at bounding box center [96, 74] width 187 height 31
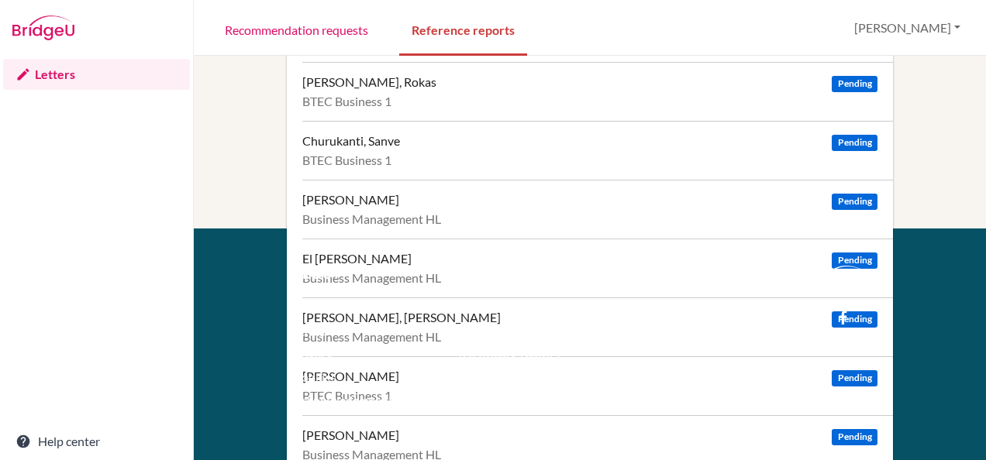
scroll to position [154, 0]
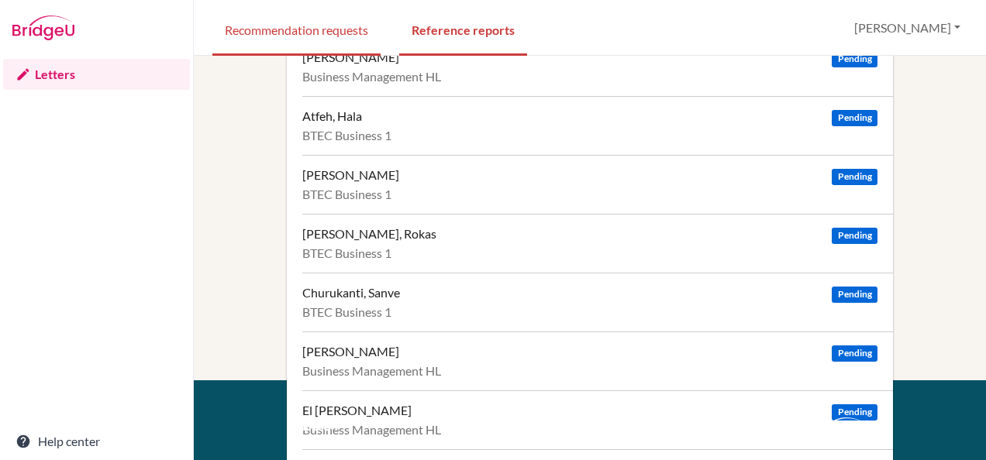
click at [287, 34] on link "Recommendation requests" at bounding box center [296, 28] width 168 height 53
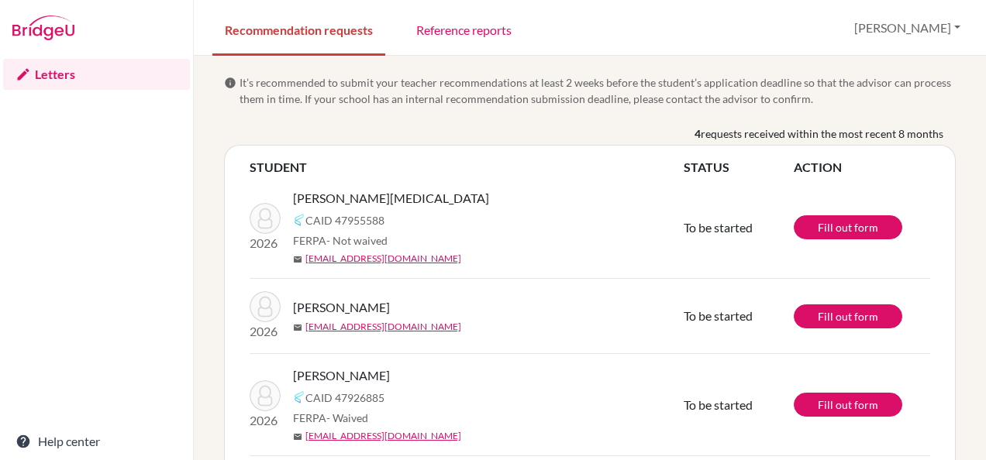
scroll to position [101, 0]
